Goal: Check status: Check status

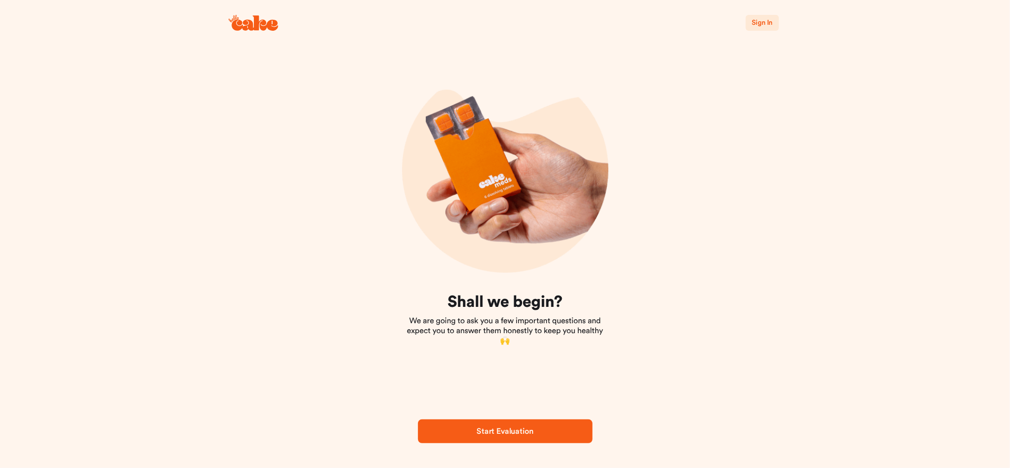
click at [759, 25] on span "Sign In" at bounding box center [762, 22] width 21 height 7
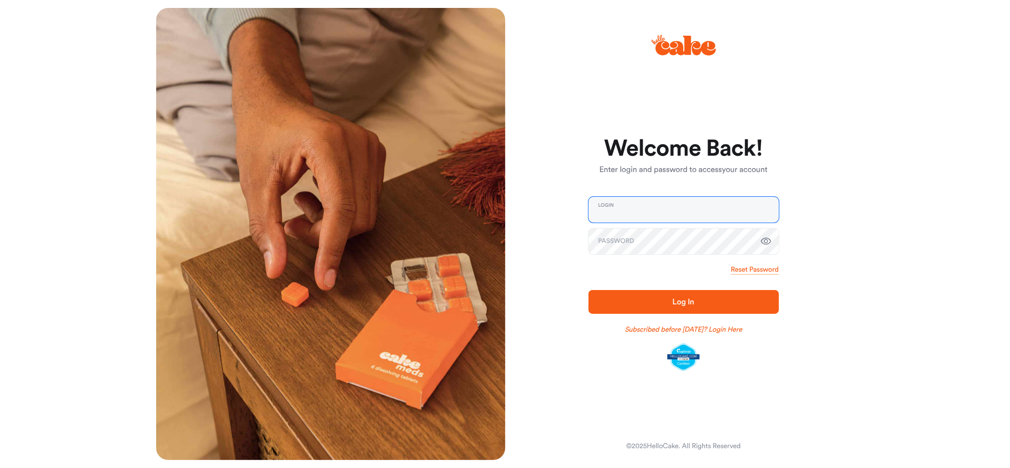
type input "**********"
click at [644, 298] on span "Log In" at bounding box center [683, 302] width 159 height 12
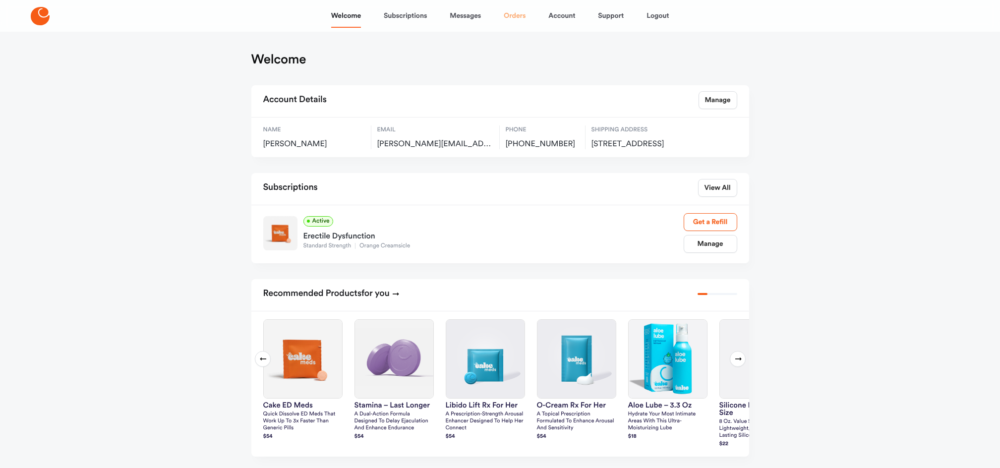
click at [518, 14] on link "Orders" at bounding box center [515, 16] width 22 height 24
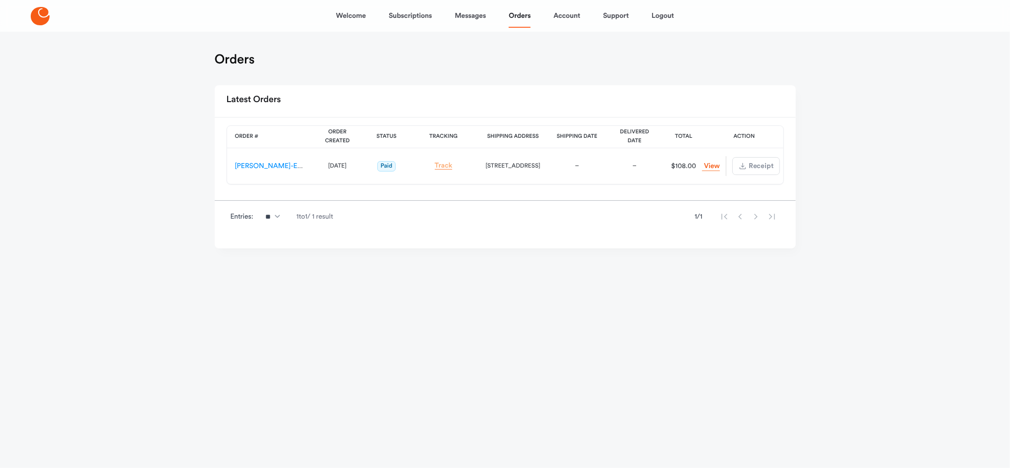
click at [443, 164] on link "Track" at bounding box center [444, 165] width 18 height 7
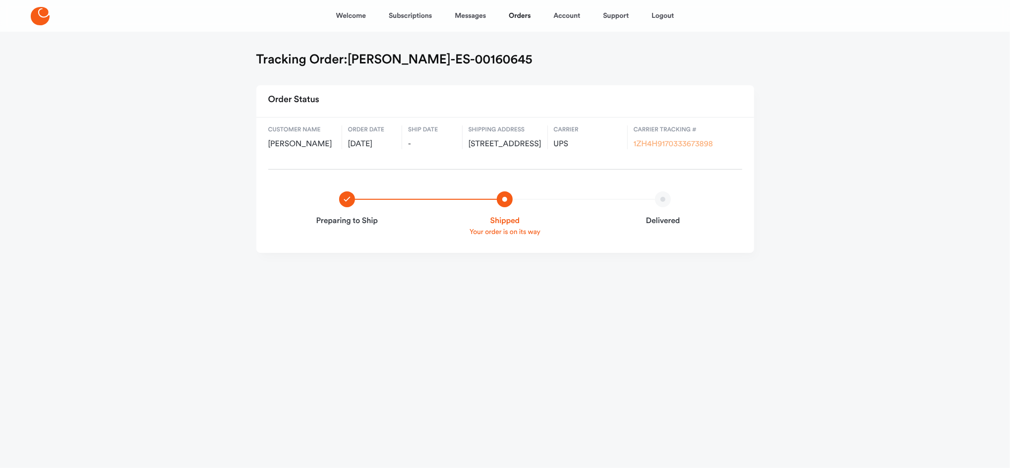
click at [670, 140] on link "1ZH4H9170333673898" at bounding box center [673, 144] width 79 height 8
click at [655, 14] on link "Logout" at bounding box center [662, 16] width 22 height 24
